Goal: Communication & Community: Ask a question

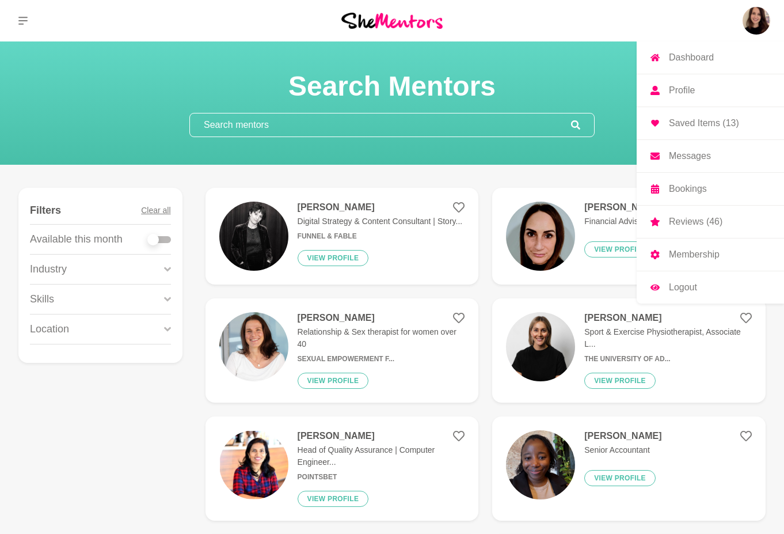
click at [703, 156] on p "Messages" at bounding box center [690, 155] width 42 height 9
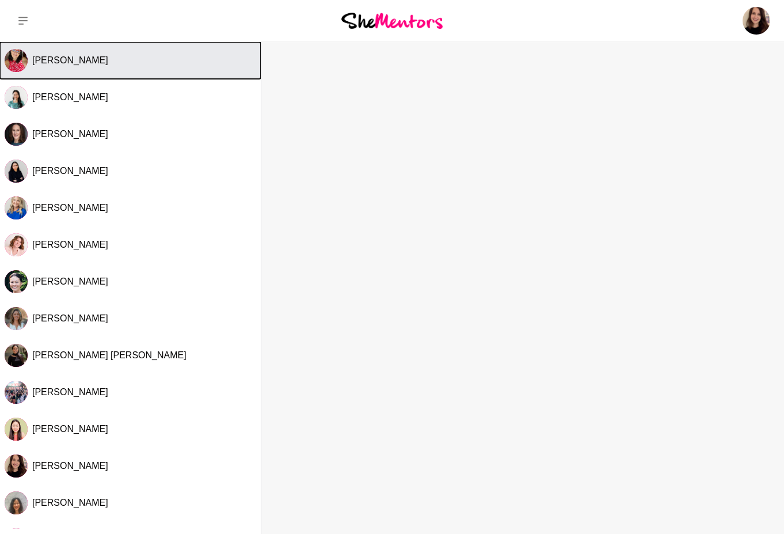
click at [161, 75] on button "[PERSON_NAME]" at bounding box center [130, 60] width 261 height 37
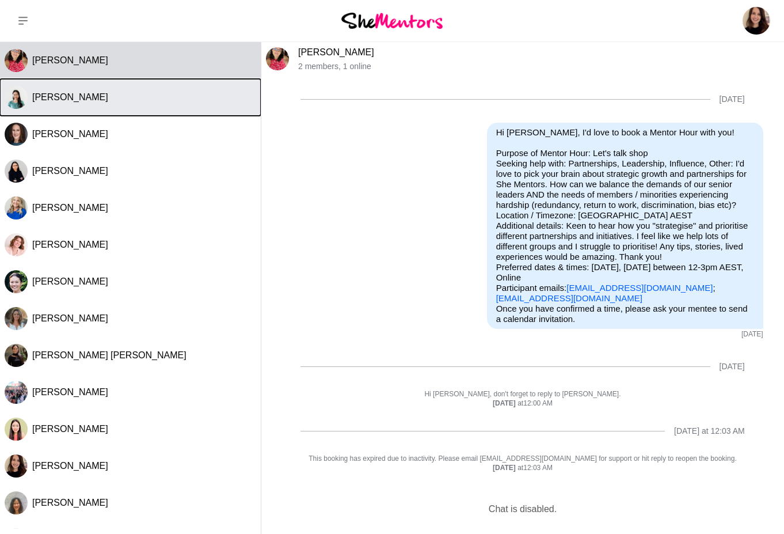
click at [77, 92] on div "[PERSON_NAME]" at bounding box center [144, 98] width 224 height 12
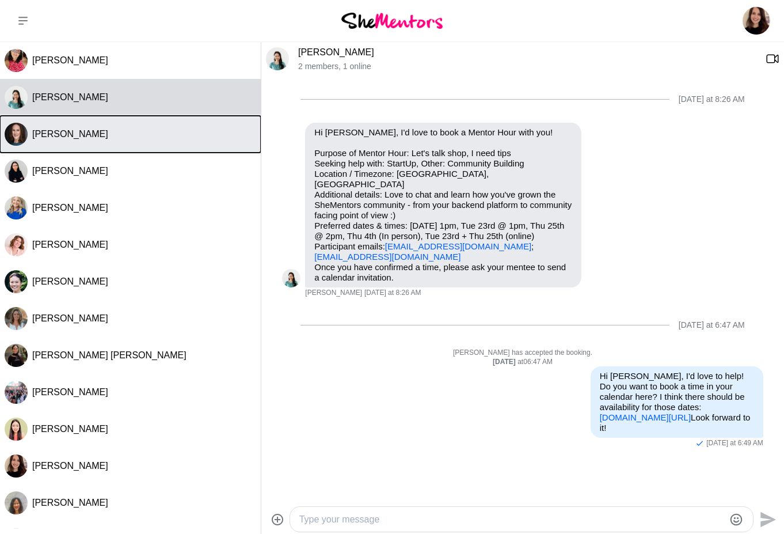
click at [95, 132] on div "[PERSON_NAME]" at bounding box center [144, 134] width 224 height 12
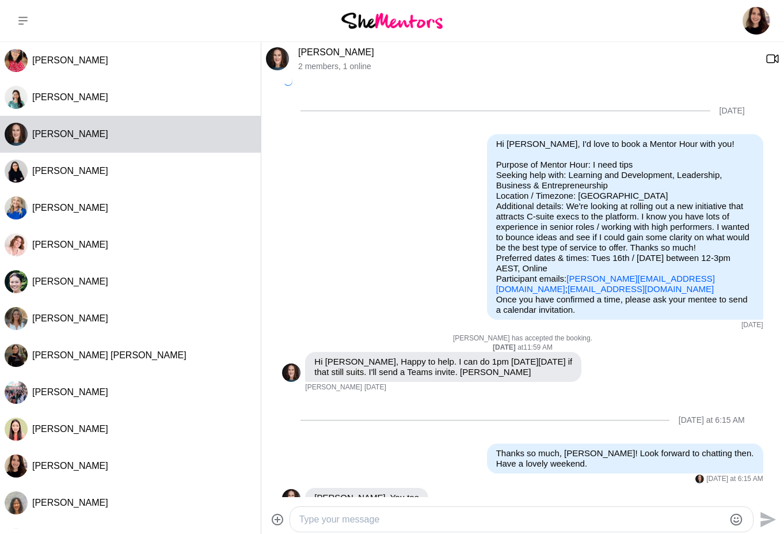
scroll to position [14, 0]
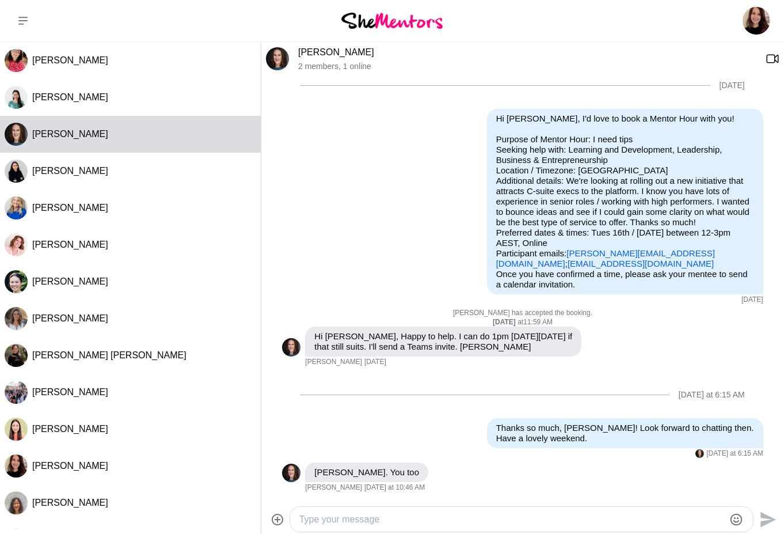
click at [370, 512] on textarea "Type your message" at bounding box center [512, 519] width 426 height 14
drag, startPoint x: 341, startPoint y: 521, endPoint x: 565, endPoint y: 526, distance: 224.1
click at [563, 525] on textarea "Hi [PERSON_NAME], I don't suppose you would have any time next week would you?" at bounding box center [512, 519] width 426 height 14
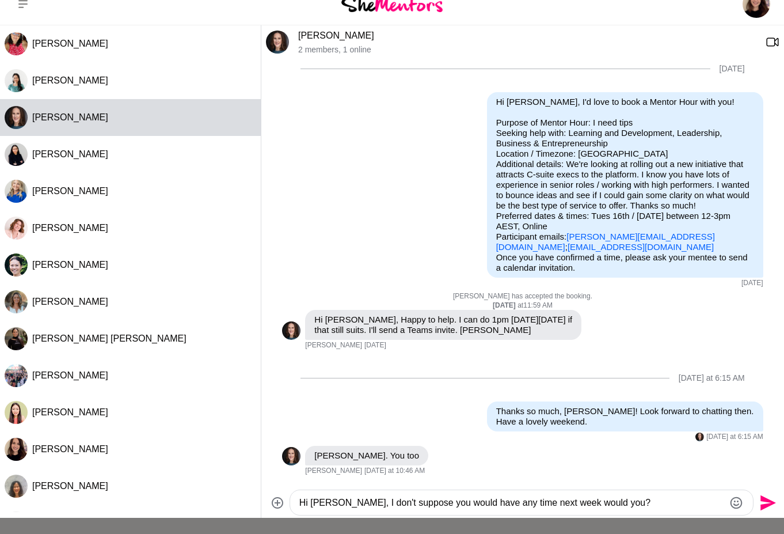
scroll to position [18, 0]
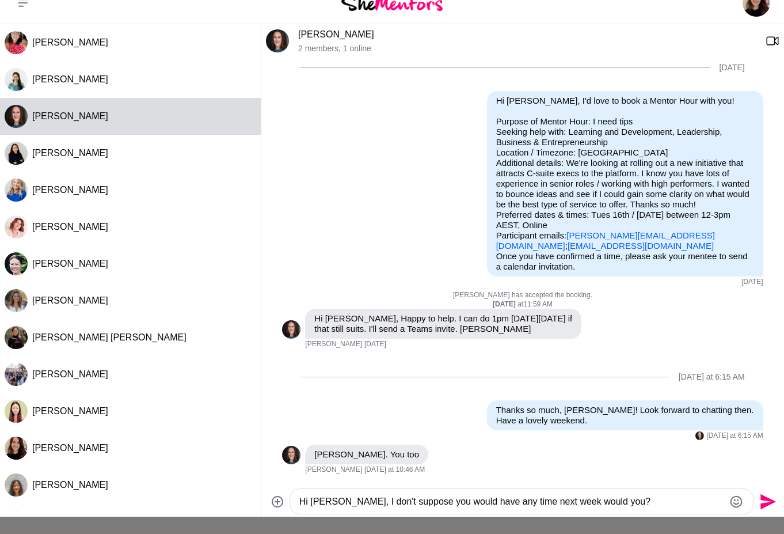
drag, startPoint x: 605, startPoint y: 519, endPoint x: 341, endPoint y: 505, distance: 264.7
click at [341, 505] on textarea "Hi [PERSON_NAME], I don't suppose you would have any time next week would you?" at bounding box center [512, 502] width 426 height 14
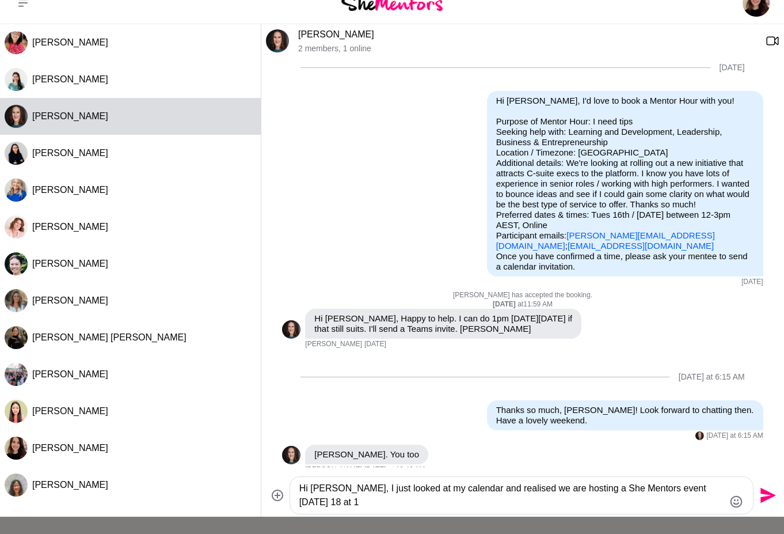
drag, startPoint x: 335, startPoint y: 491, endPoint x: 340, endPoint y: 505, distance: 15.1
click at [340, 505] on textarea "Hi [PERSON_NAME], I just looked at my calendar and realised we are hosting a Sh…" at bounding box center [512, 495] width 426 height 28
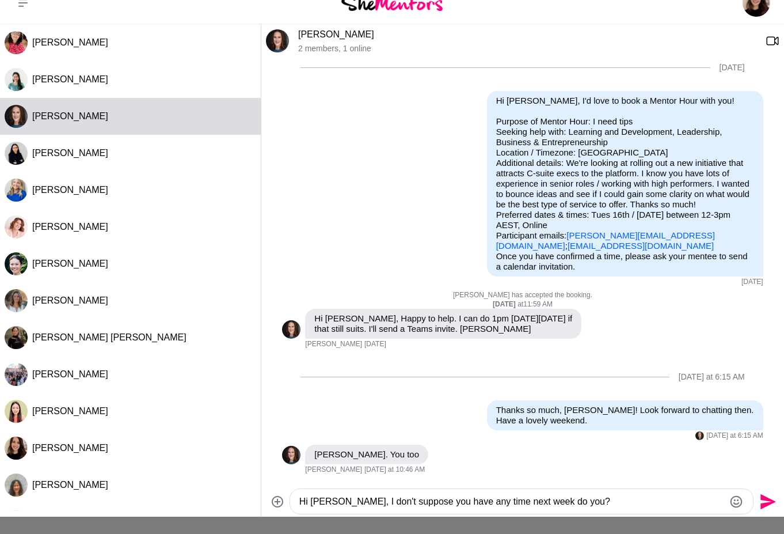
drag, startPoint x: 568, startPoint y: 507, endPoint x: 337, endPoint y: 503, distance: 230.9
click at [340, 502] on textarea "Hi [PERSON_NAME], I don't suppose you have any time next week do you?" at bounding box center [512, 502] width 426 height 14
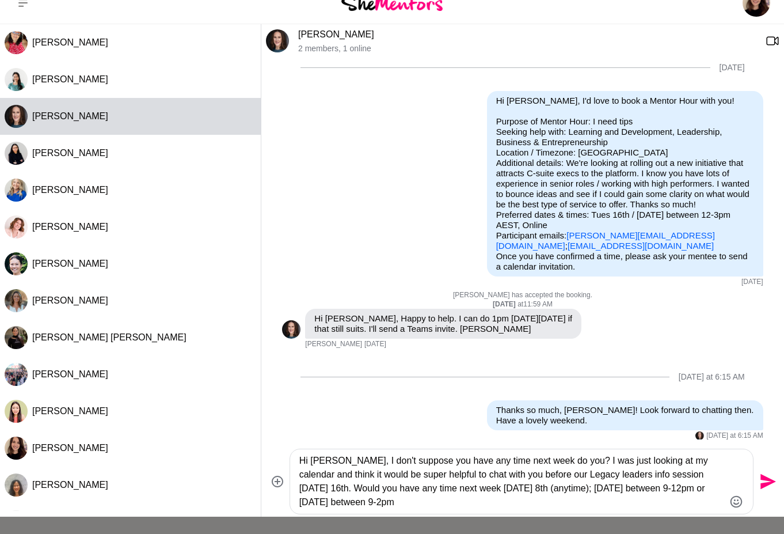
click at [301, 491] on textarea "Hi [PERSON_NAME], I don't suppose you have any time next week do you? I was jus…" at bounding box center [512, 481] width 426 height 55
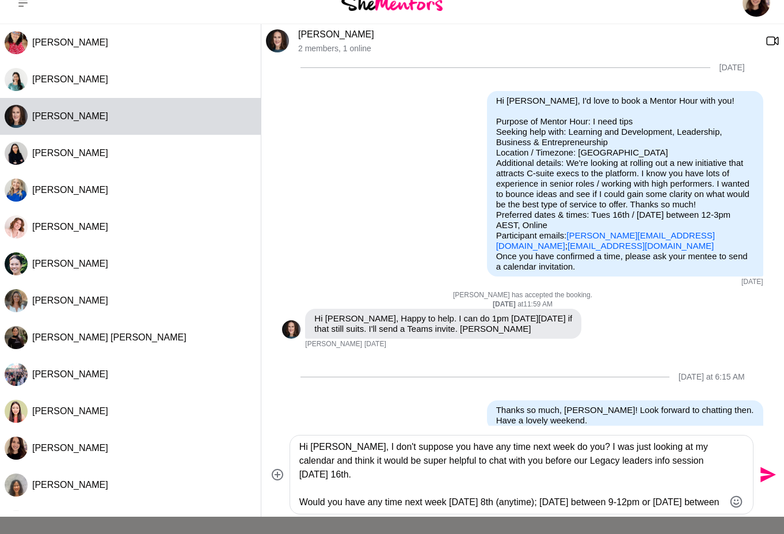
click at [442, 500] on textarea "Hi [PERSON_NAME], I don't suppose you have any time next week do you? I was jus…" at bounding box center [512, 474] width 426 height 69
click at [611, 491] on textarea "Hi [PERSON_NAME], I don't suppose you have any time next week do you? I was jus…" at bounding box center [512, 474] width 426 height 69
drag, startPoint x: 408, startPoint y: 505, endPoint x: 508, endPoint y: 499, distance: 101.0
click at [508, 499] on textarea "Hi [PERSON_NAME], I don't suppose you have any time next week do you? I was jus…" at bounding box center [512, 474] width 426 height 69
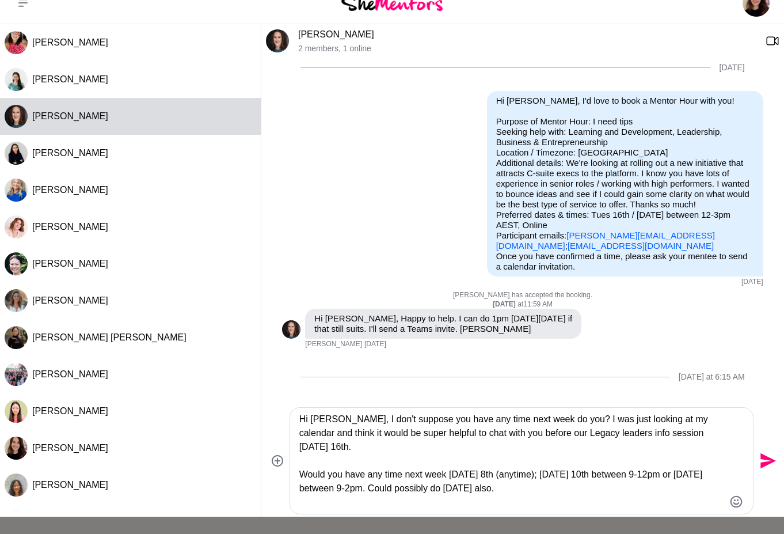
drag, startPoint x: 460, startPoint y: 462, endPoint x: 325, endPoint y: 462, distance: 134.7
click at [325, 462] on textarea "Hi [PERSON_NAME], I don't suppose you have any time next week do you? I was jus…" at bounding box center [512, 460] width 426 height 97
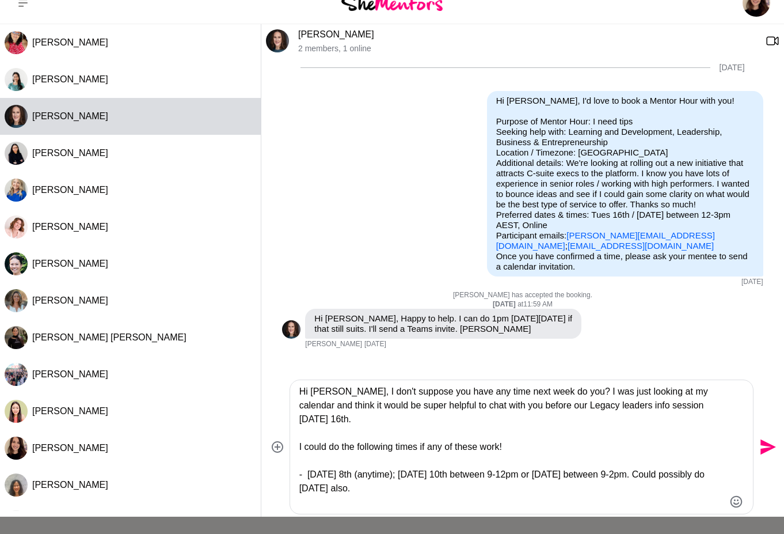
click at [567, 503] on textarea "Hi [PERSON_NAME], I don't suppose you have any time next week do you? I was jus…" at bounding box center [512, 447] width 426 height 124
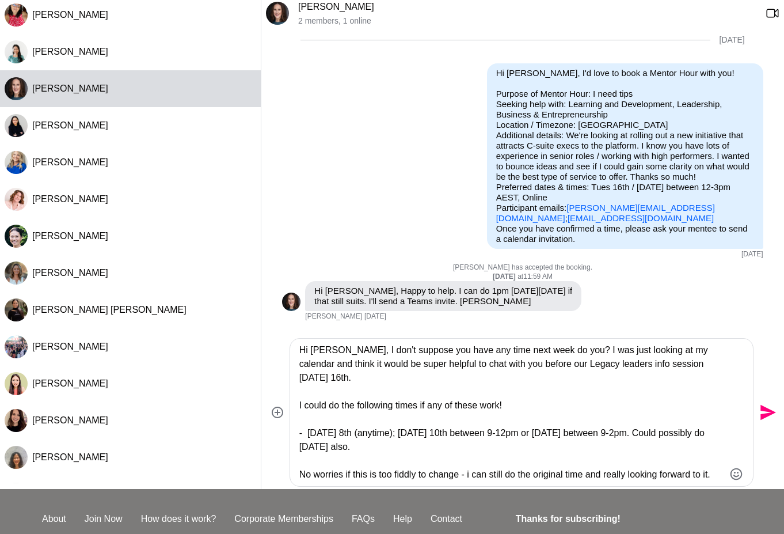
scroll to position [54, 0]
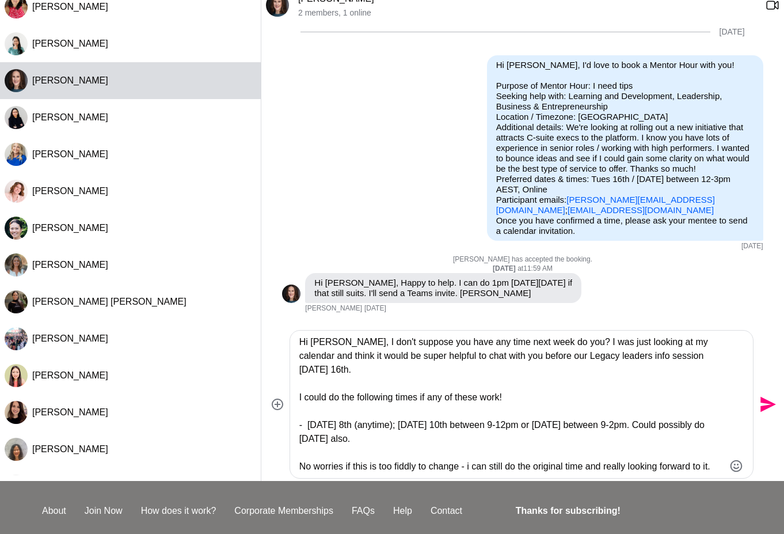
click at [334, 346] on textarea "Hi [PERSON_NAME], I don't suppose you have any time next week do you? I was jus…" at bounding box center [512, 404] width 426 height 138
type textarea "Hi [PERSON_NAME], I don't suppose you have any time next week do you? I was jus…"
click at [772, 402] on icon "Send" at bounding box center [767, 404] width 18 height 18
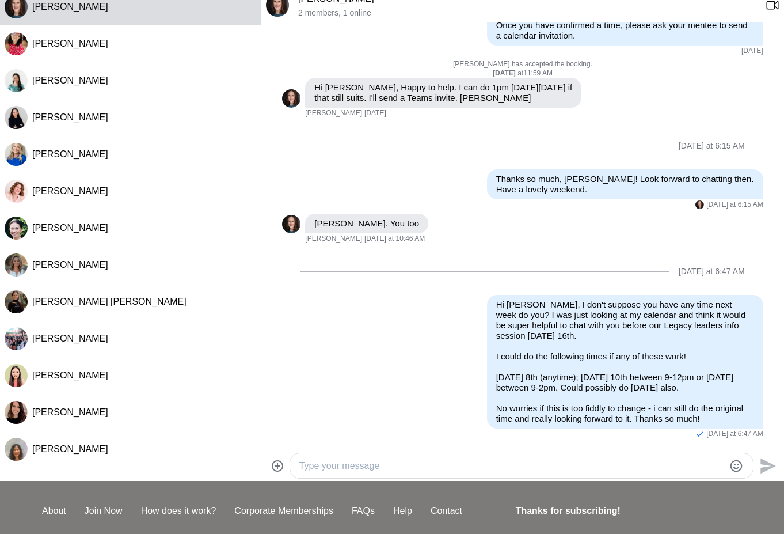
scroll to position [0, 0]
